Goal: Obtain resource: Download file/media

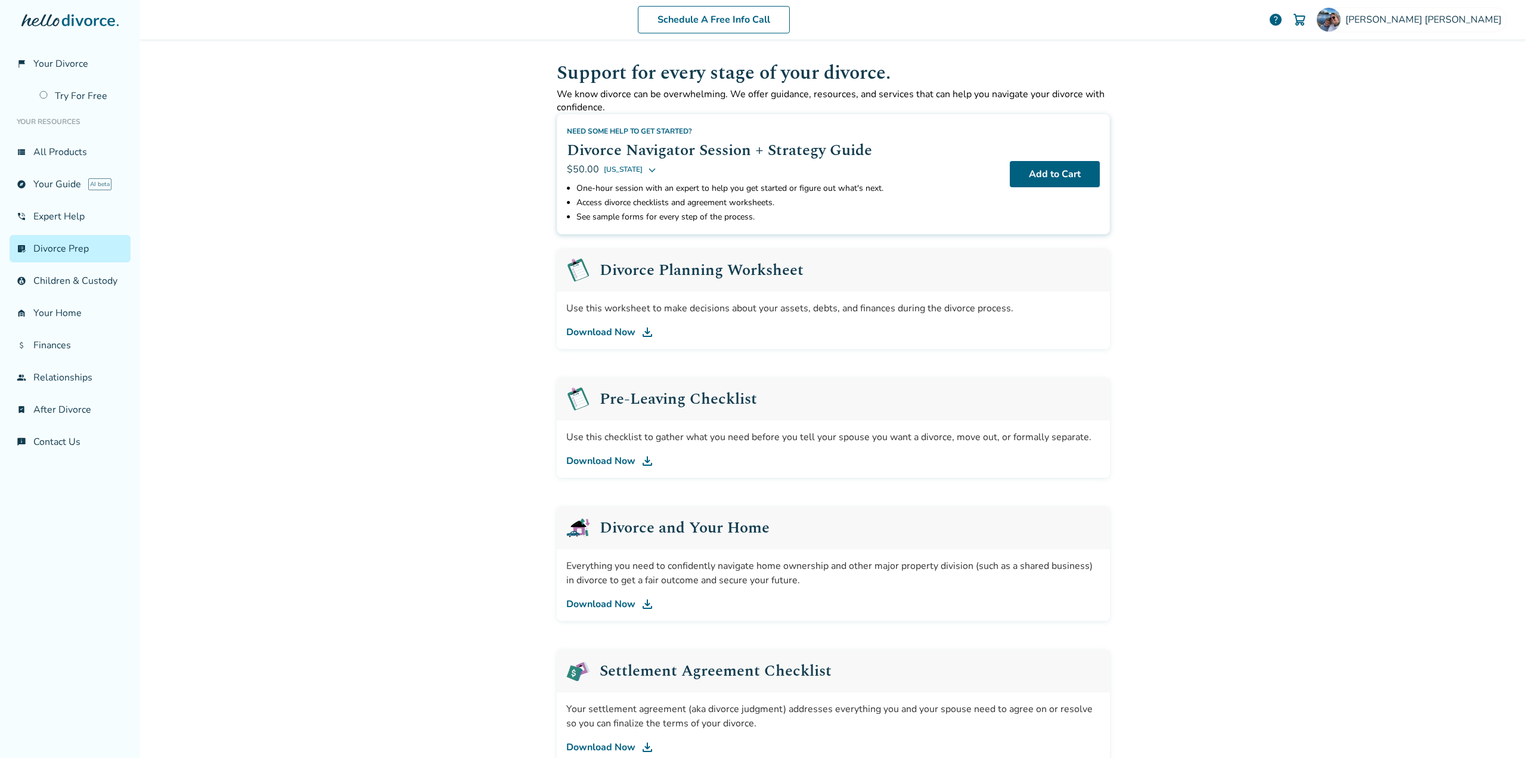
scroll to position [58, 0]
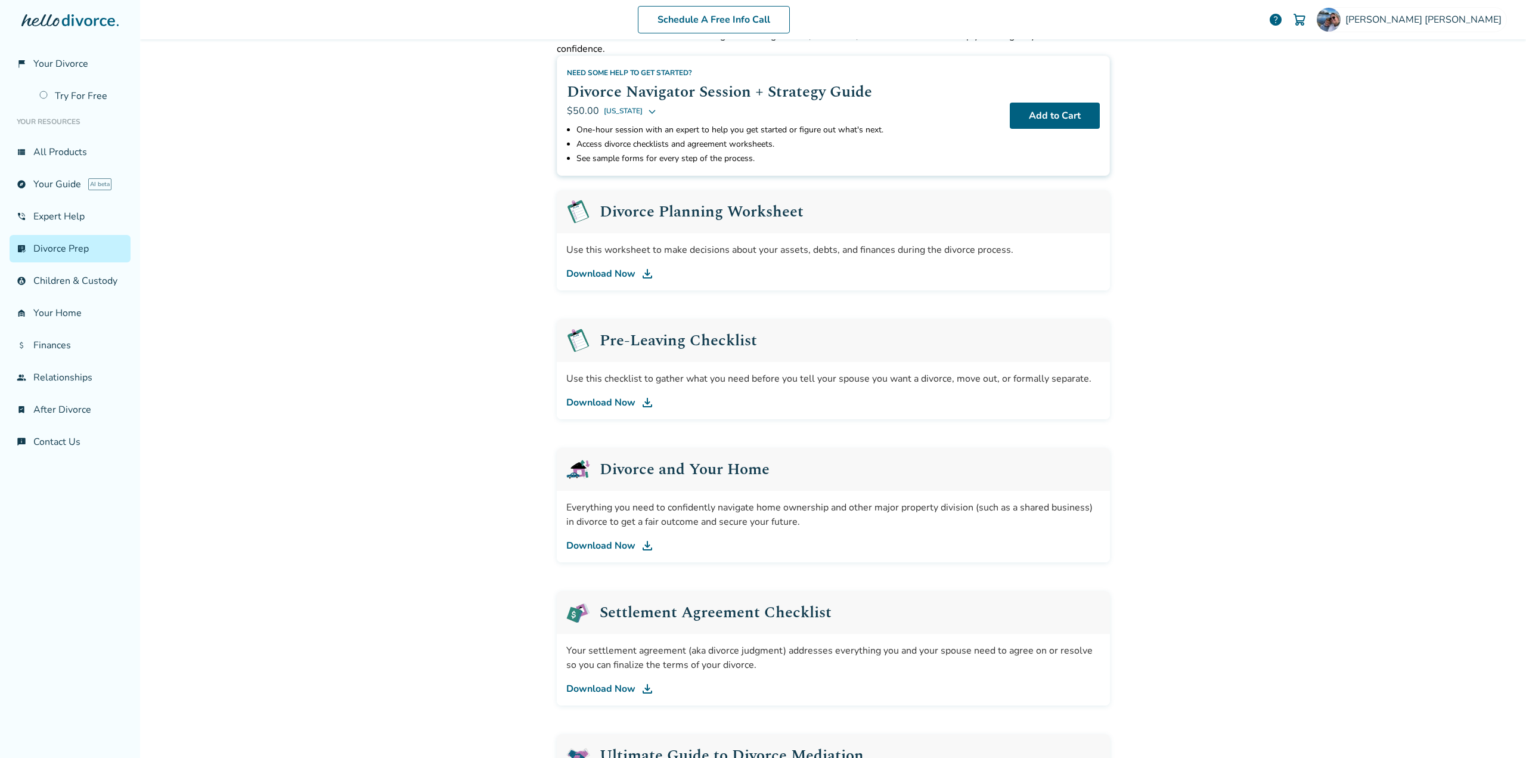
click at [605, 398] on link "Download Now" at bounding box center [833, 402] width 534 height 14
click at [591, 541] on link "Download Now" at bounding box center [833, 545] width 534 height 14
click at [589, 609] on div "Settlement Agreement Checklist" at bounding box center [833, 612] width 553 height 43
click at [624, 612] on h2 "Settlement Agreement Checklist" at bounding box center [716, 613] width 232 height 16
click at [614, 696] on div "Your settlement agreement (aka divorce judgment) addresses everything you and y…" at bounding box center [833, 670] width 553 height 72
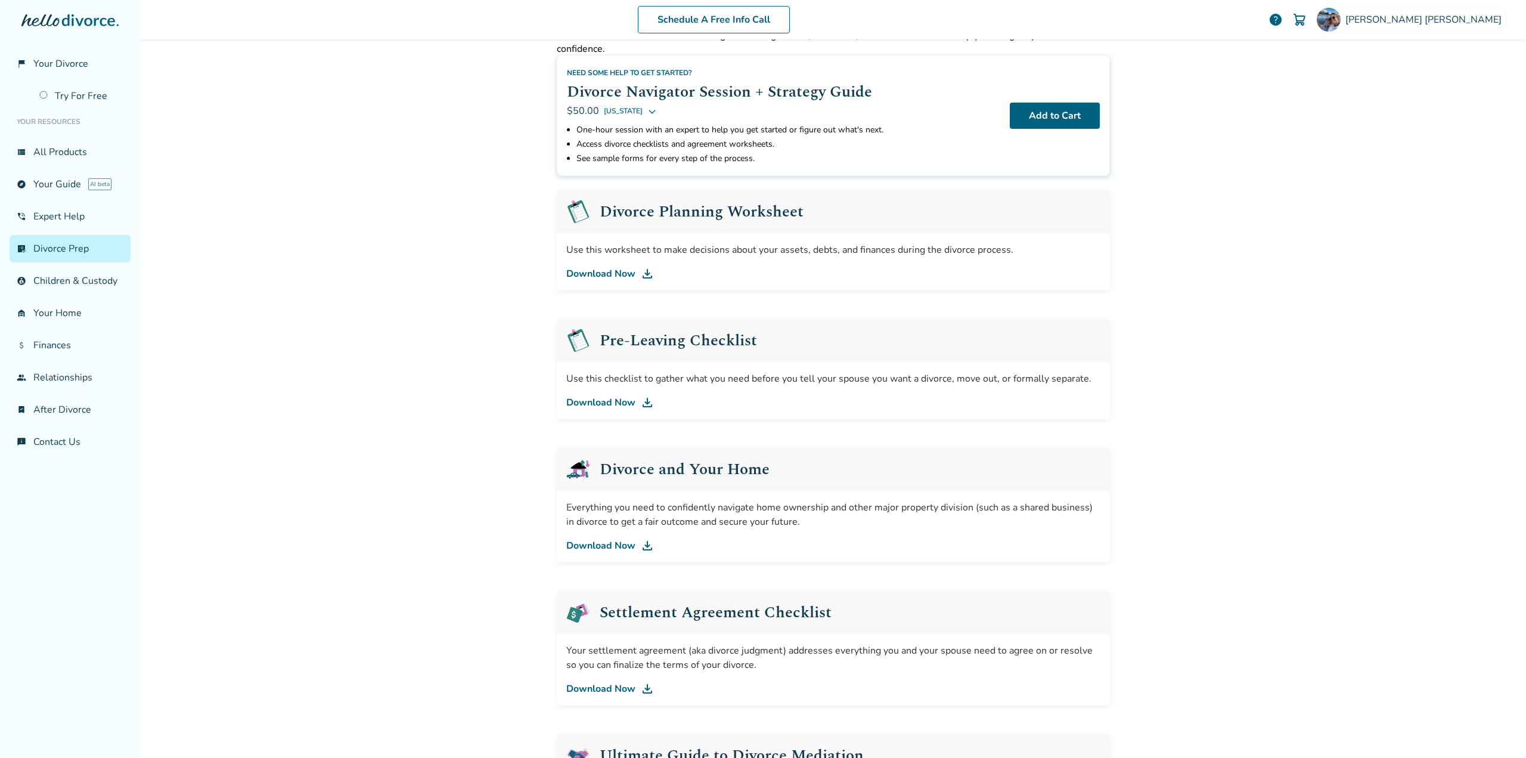
click at [614, 693] on link "Download Now" at bounding box center [833, 688] width 534 height 14
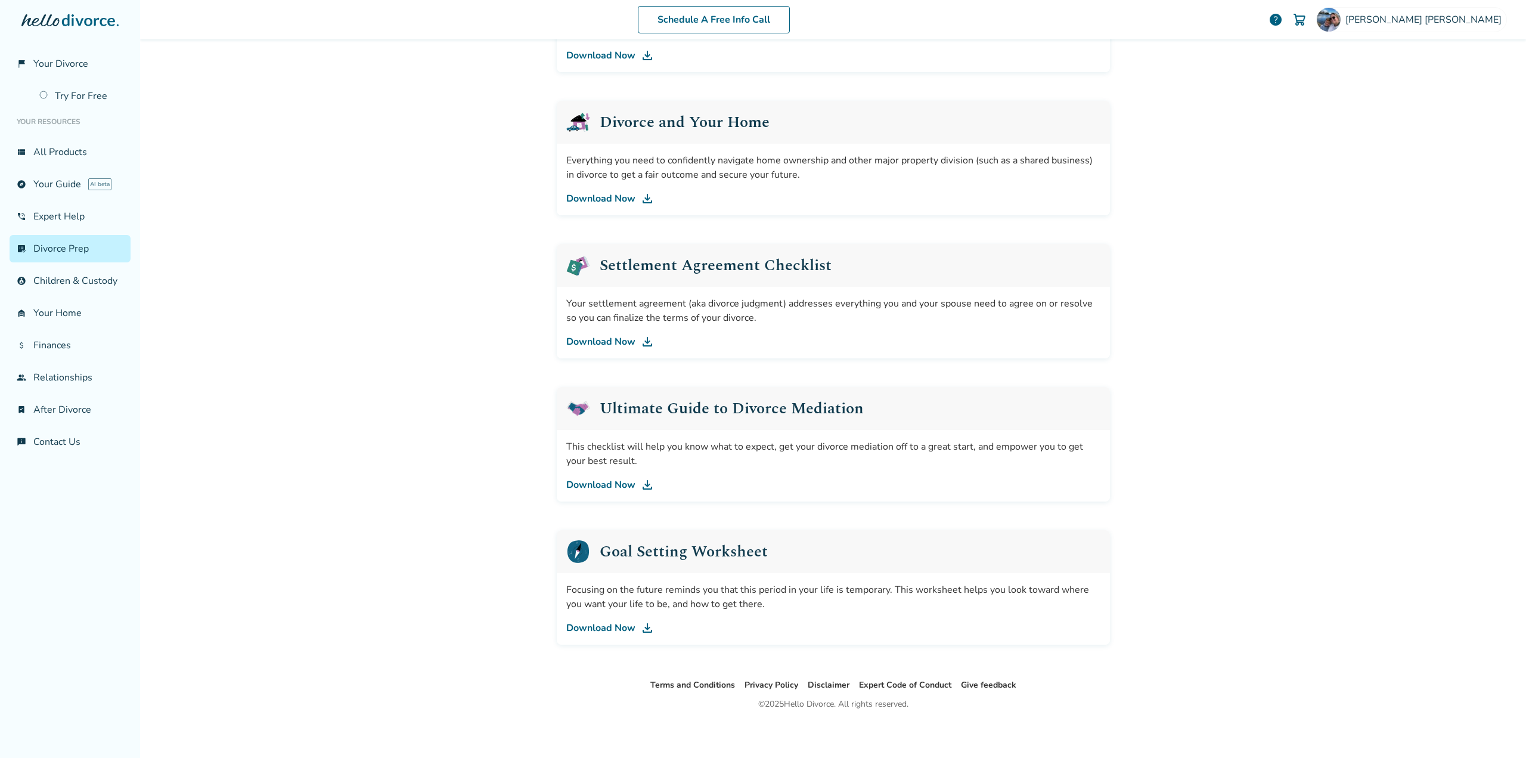
scroll to position [407, 0]
click at [588, 624] on link "Download Now" at bounding box center [833, 626] width 534 height 14
click at [58, 349] on link "attach_money Finances" at bounding box center [70, 345] width 121 height 27
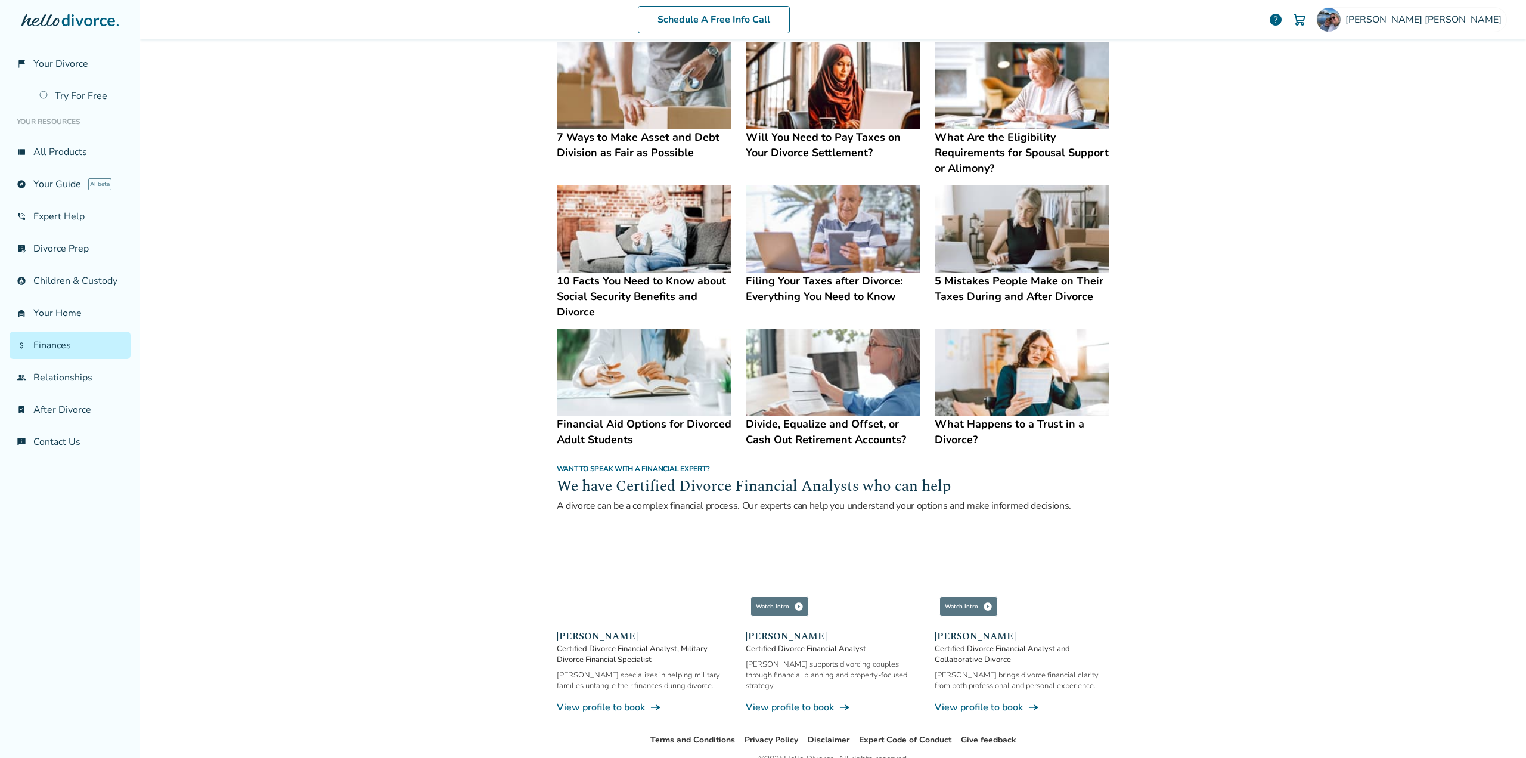
scroll to position [431, 0]
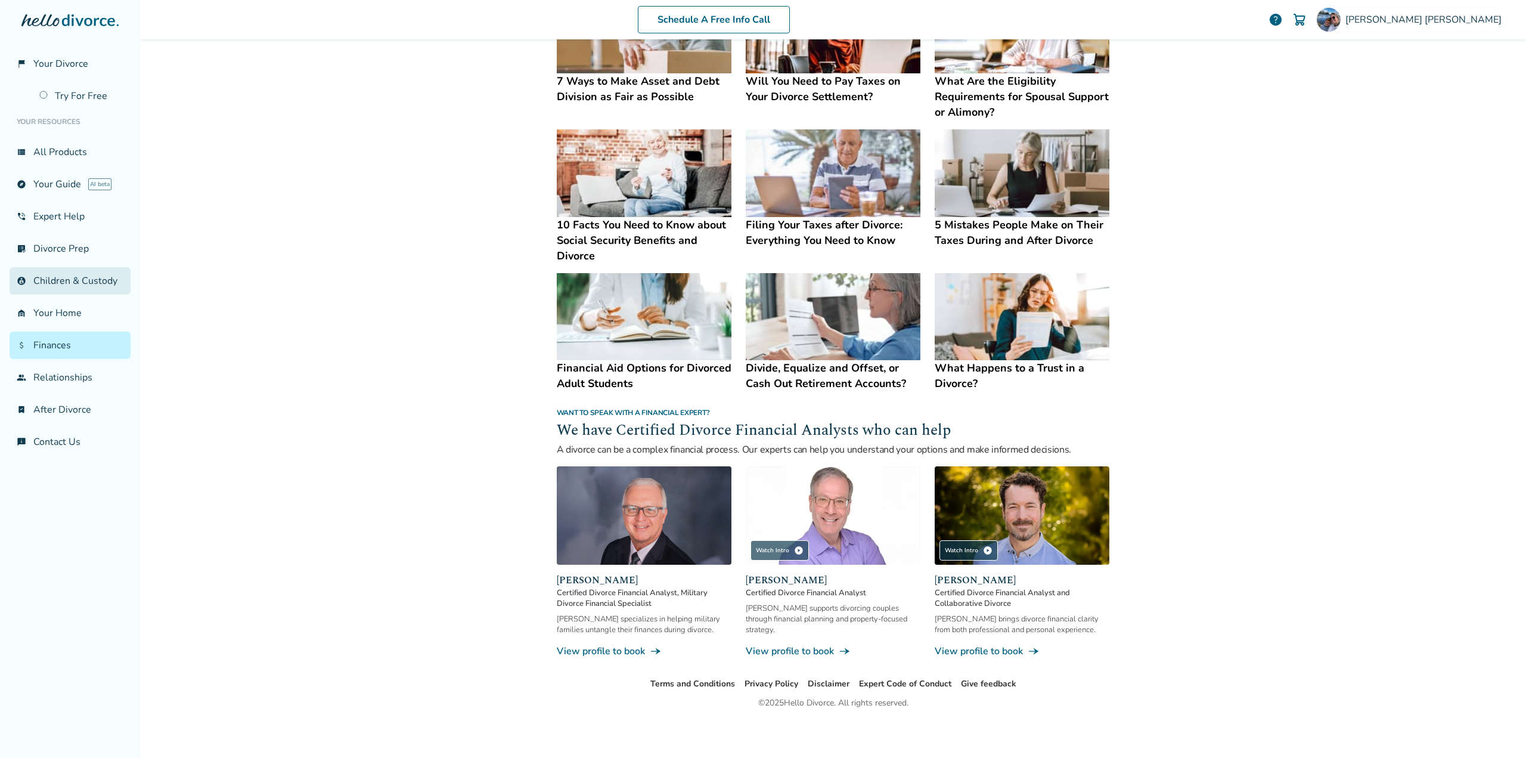
click at [74, 289] on link "account_child Children & Custody" at bounding box center [70, 280] width 121 height 27
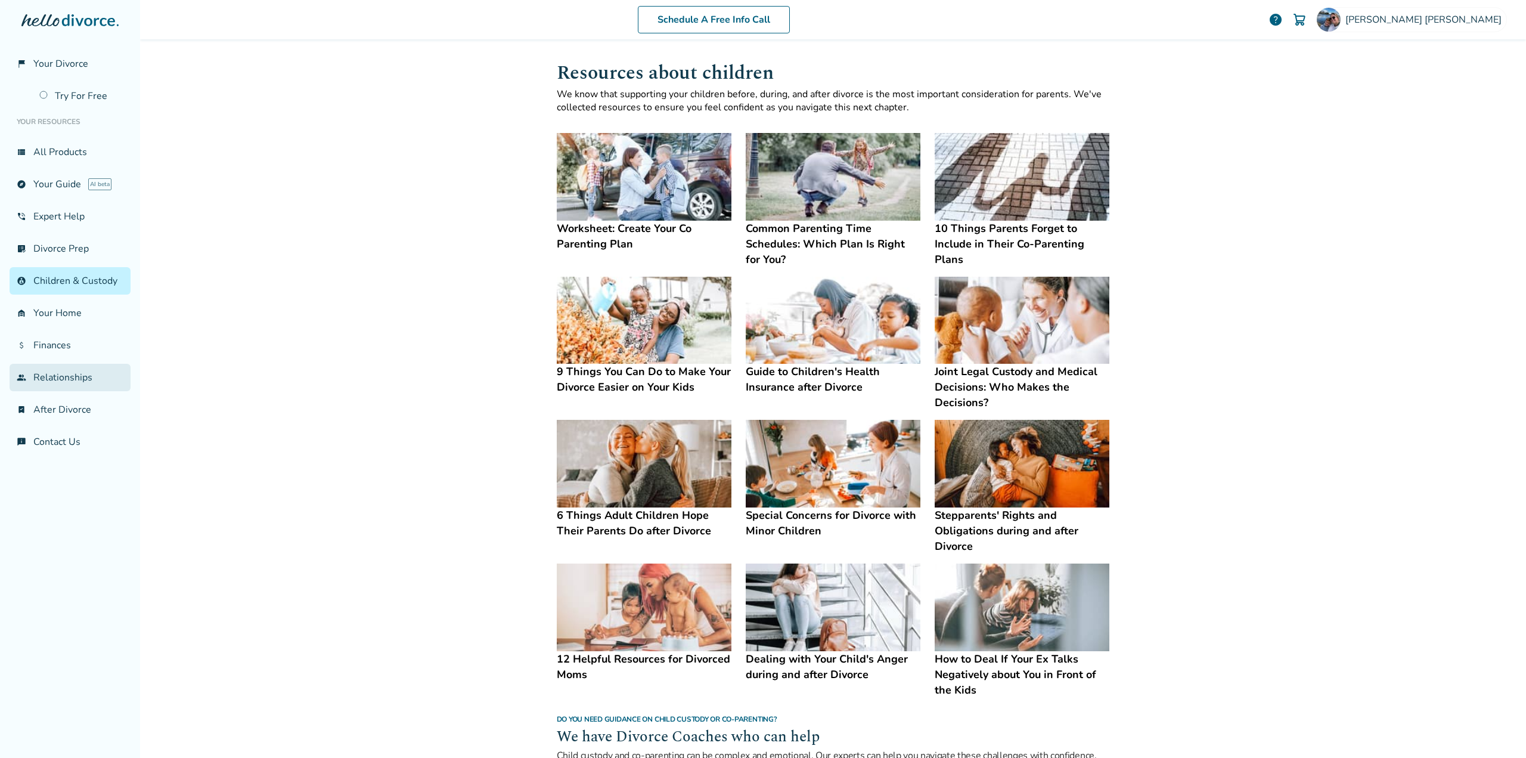
click at [89, 370] on link "group Relationships" at bounding box center [70, 377] width 121 height 27
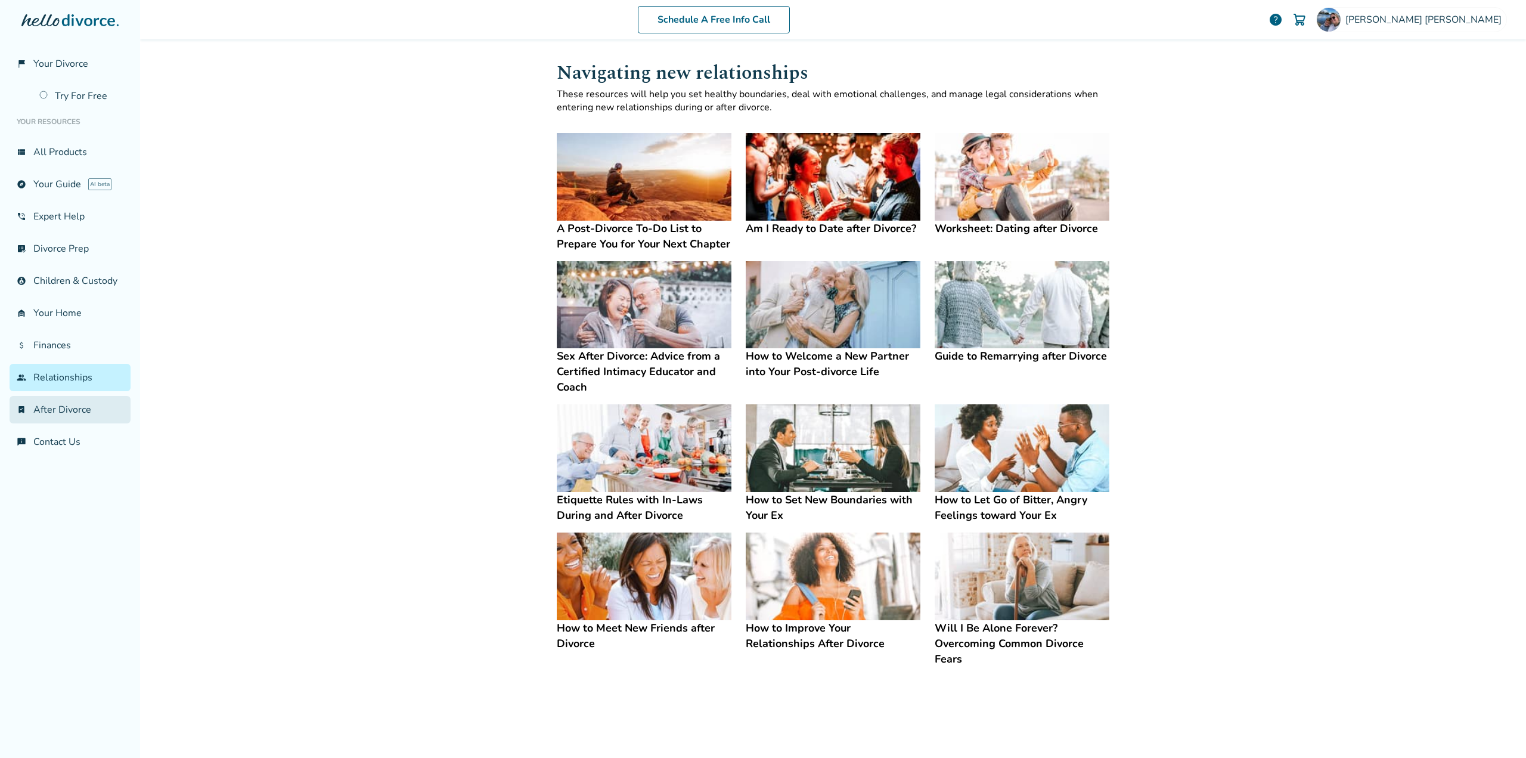
click at [82, 417] on link "bookmark_check After Divorce" at bounding box center [70, 409] width 121 height 27
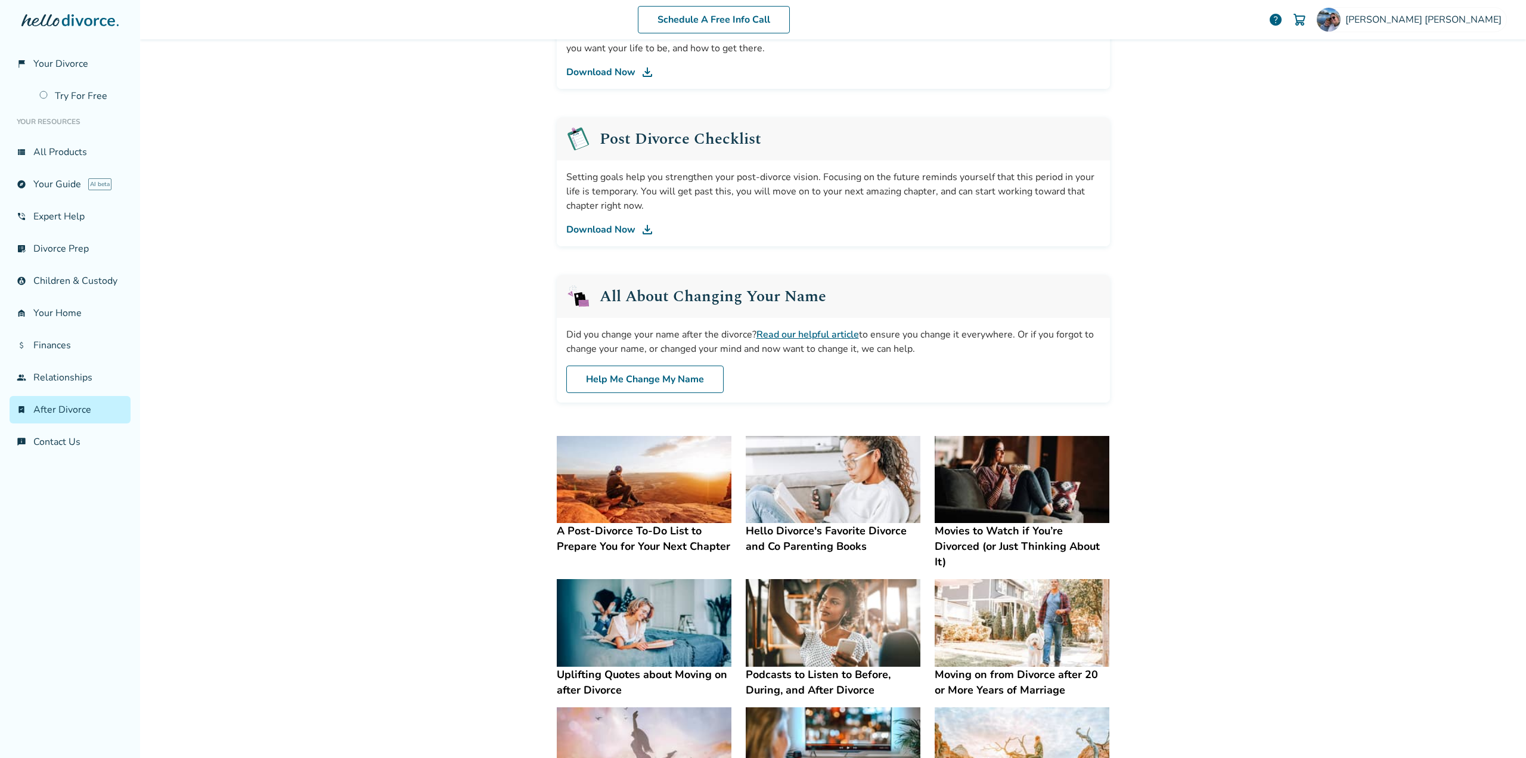
scroll to position [297, 0]
click at [57, 172] on link "explore Your Guide AI beta" at bounding box center [70, 184] width 121 height 27
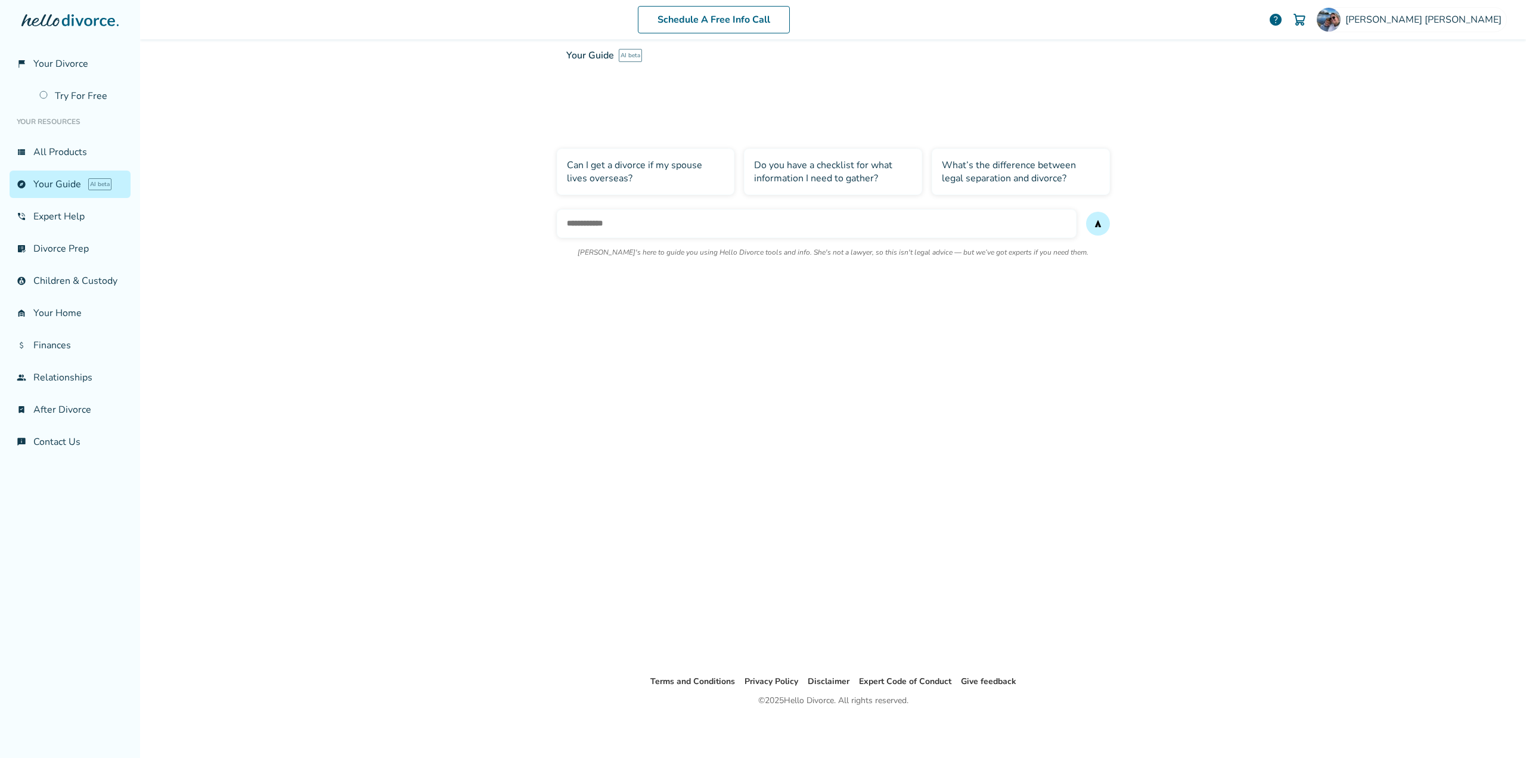
scroll to position [58, 0]
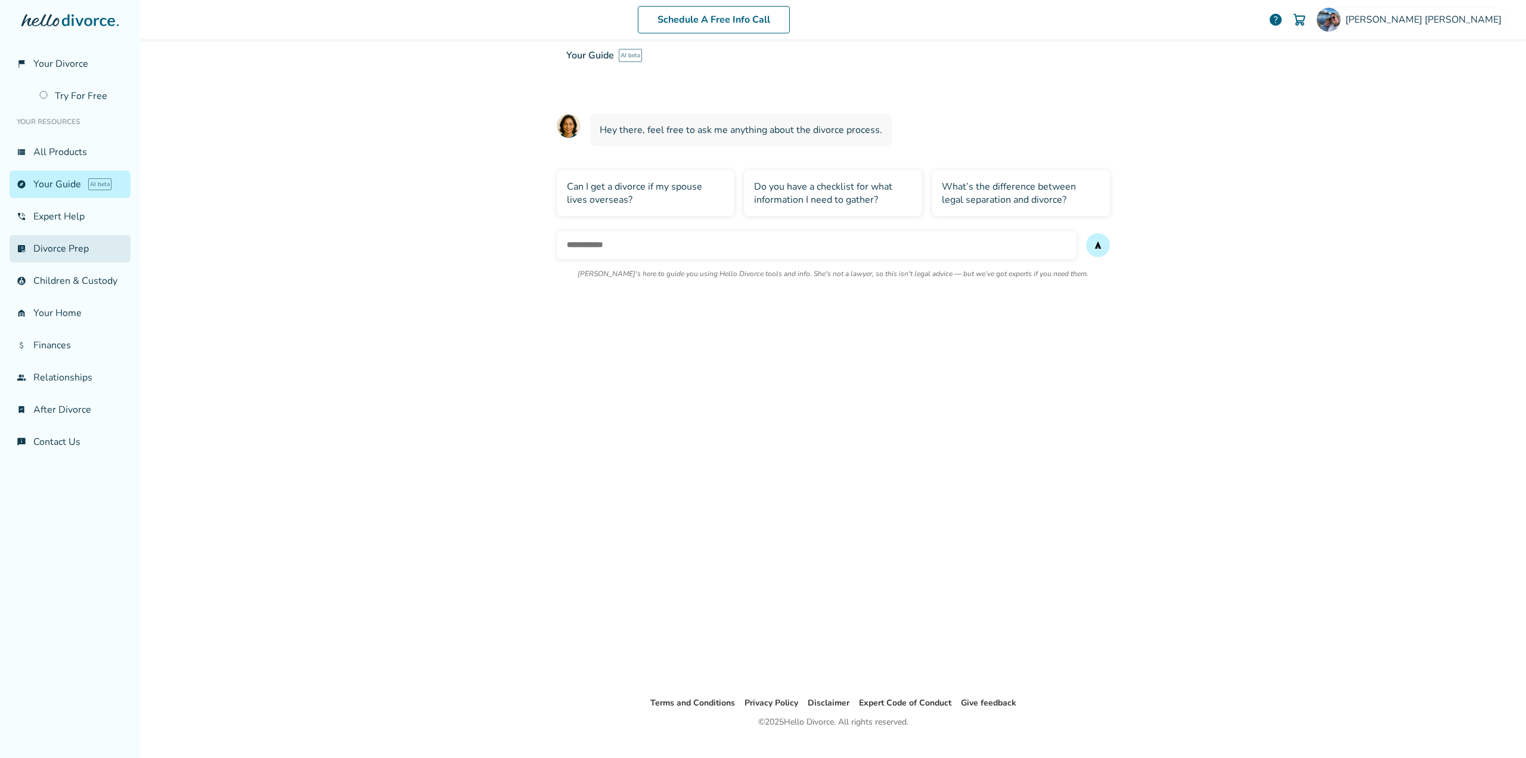
click at [74, 249] on link "list_alt_check Divorce Prep" at bounding box center [70, 248] width 121 height 27
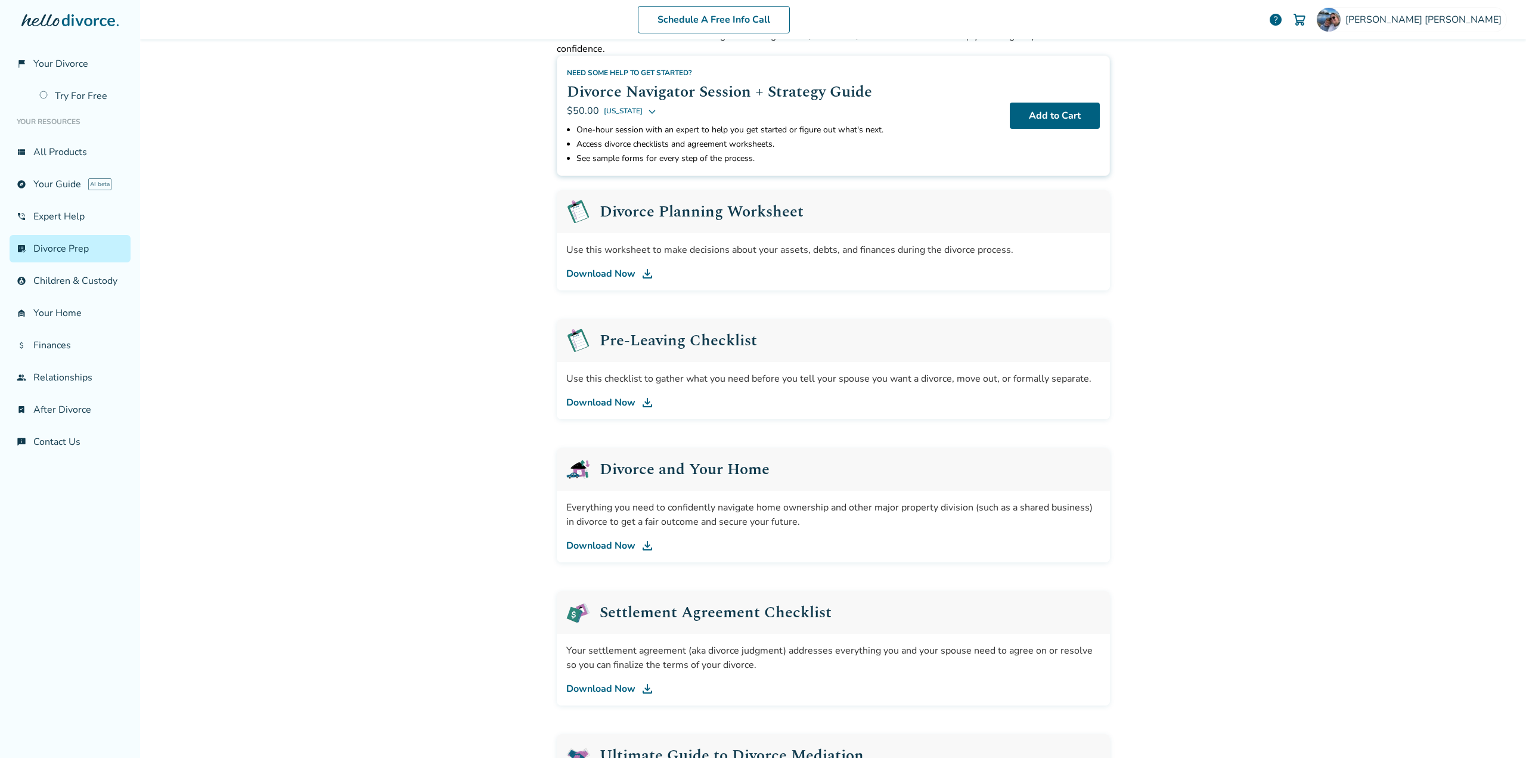
click at [594, 272] on link "Download Now" at bounding box center [833, 274] width 534 height 14
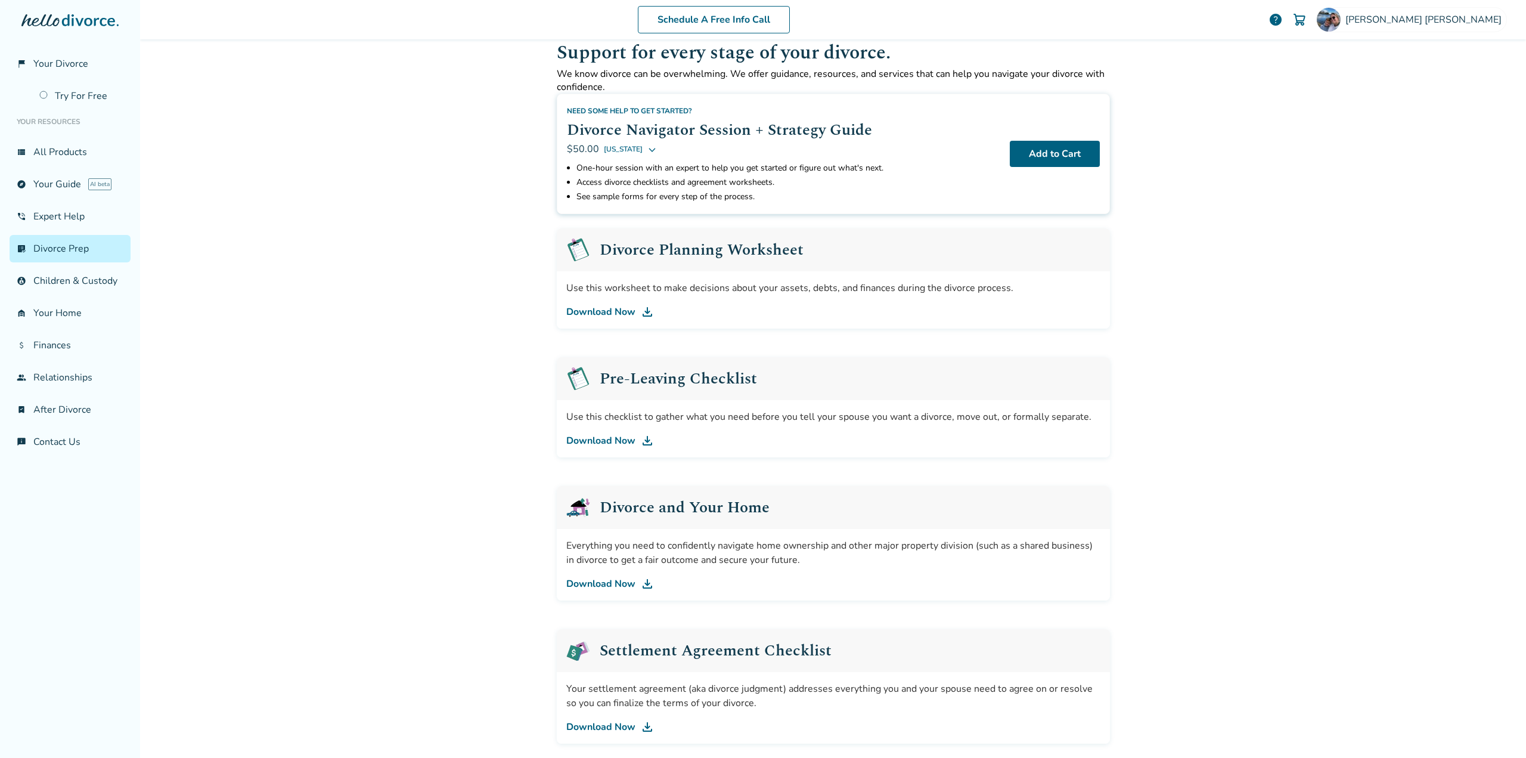
scroll to position [17, 0]
